Goal: Information Seeking & Learning: Learn about a topic

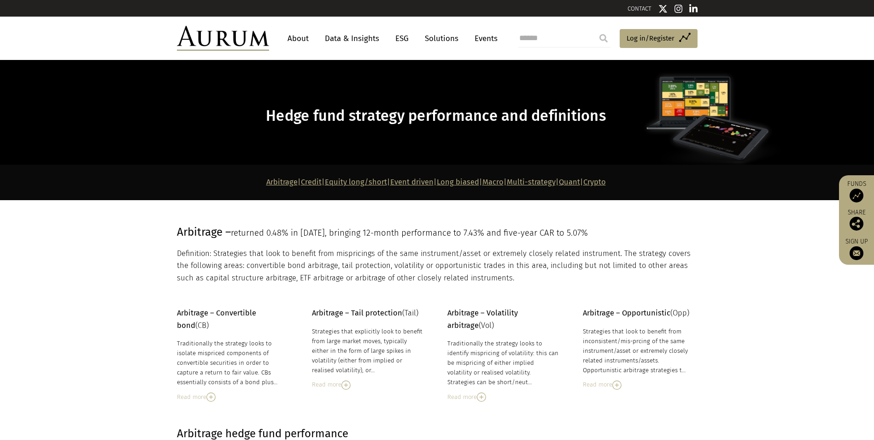
click at [551, 180] on link "Multi-strategy" at bounding box center [531, 181] width 49 height 9
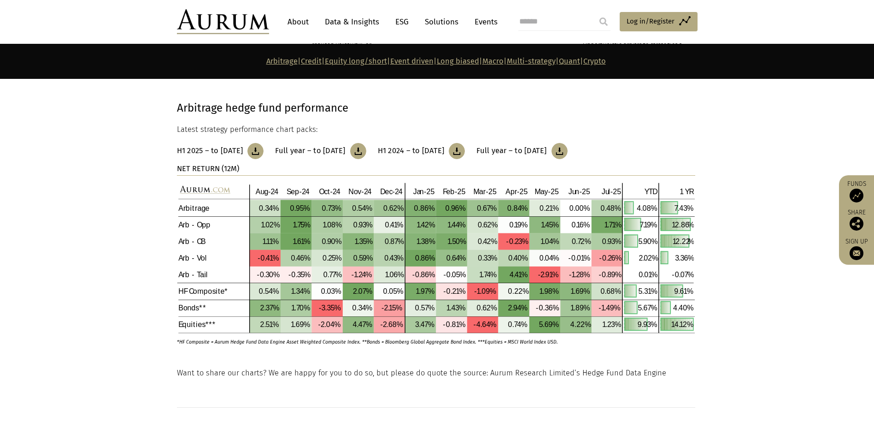
scroll to position [3, 0]
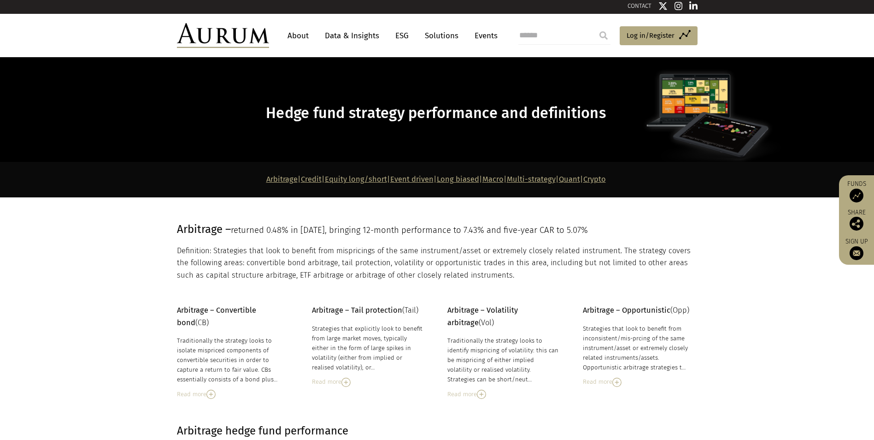
click at [266, 179] on link "Arbitrage" at bounding box center [281, 179] width 31 height 9
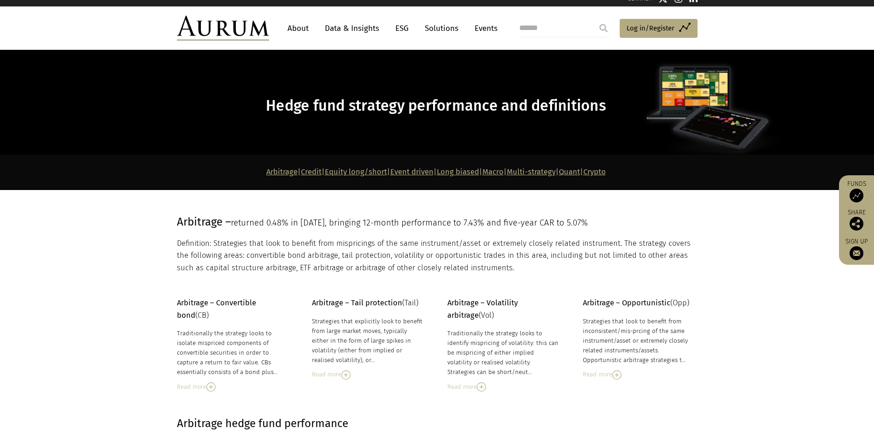
scroll to position [0, 0]
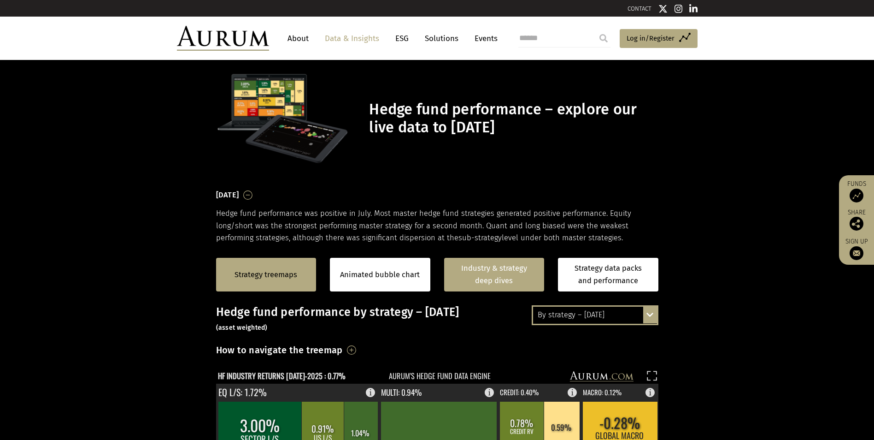
click at [493, 275] on link "Industry & strategy deep dives" at bounding box center [494, 275] width 100 height 34
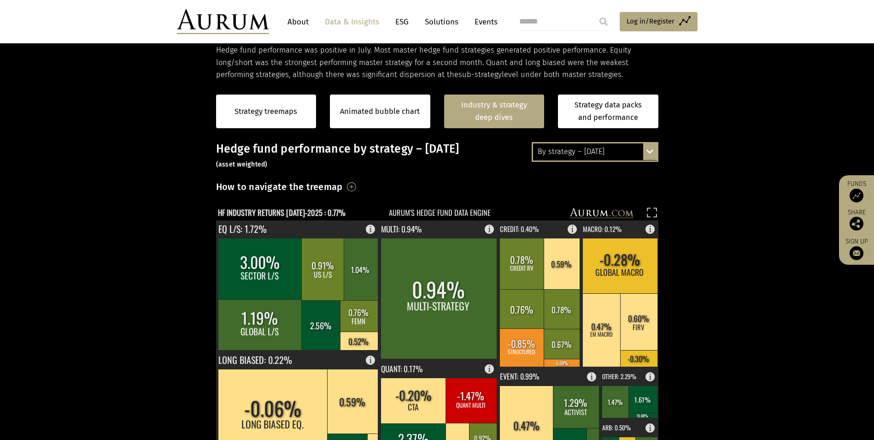
scroll to position [163, 0]
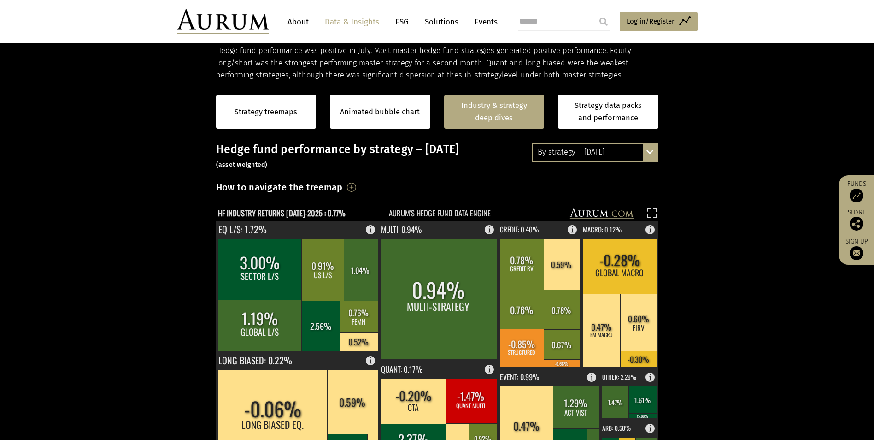
click at [651, 151] on div "By strategy – [DATE] By strategy – [DATE] By strategy – year to date 2016 – [DA…" at bounding box center [595, 151] width 127 height 19
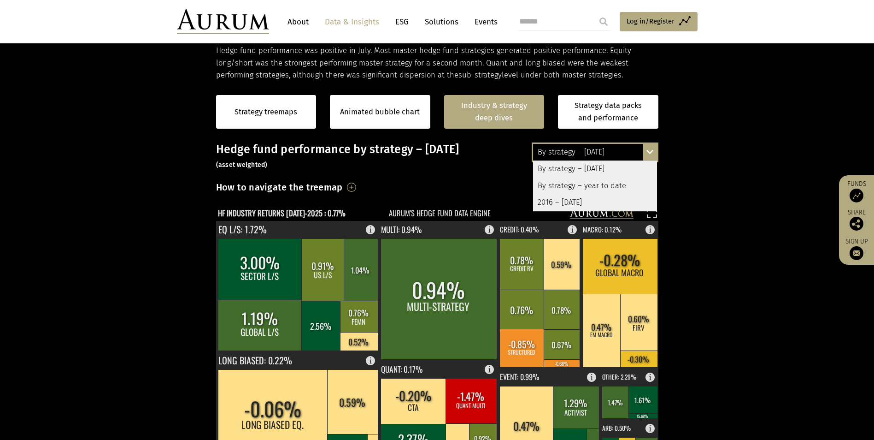
click at [621, 184] on div "By strategy – year to date" at bounding box center [595, 185] width 124 height 17
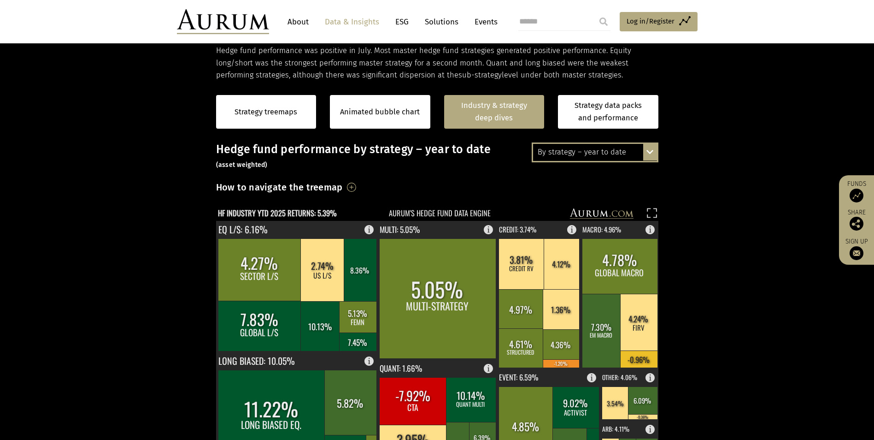
scroll to position [117, 0]
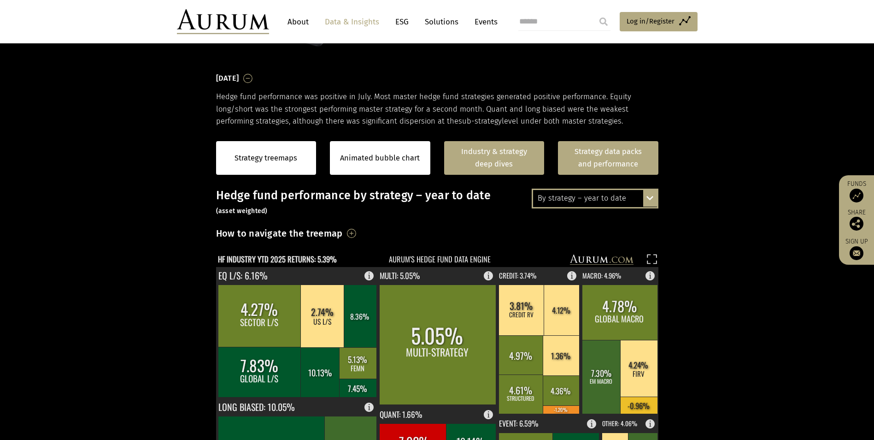
click at [607, 156] on link "Strategy data packs and performance" at bounding box center [608, 158] width 100 height 34
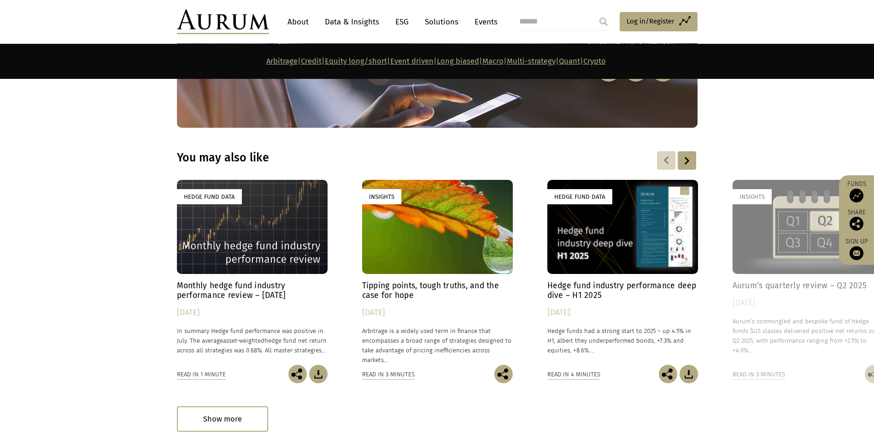
scroll to position [5068, 0]
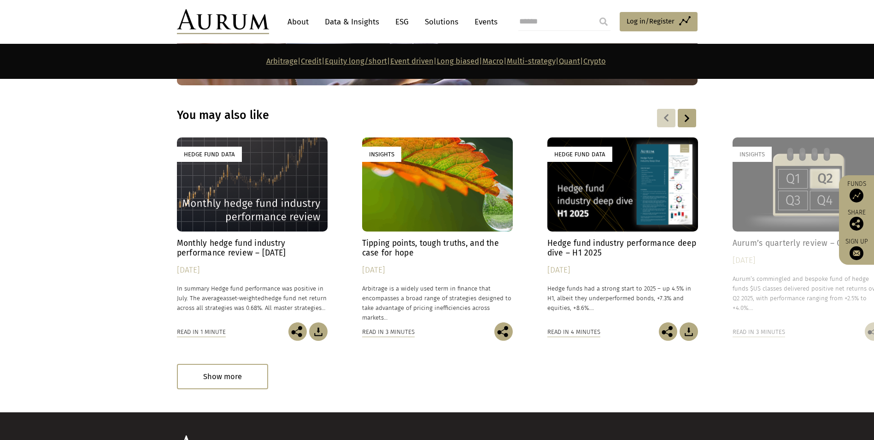
click at [260, 188] on div "Hedge Fund Data" at bounding box center [252, 184] width 151 height 94
